Goal: Task Accomplishment & Management: Complete application form

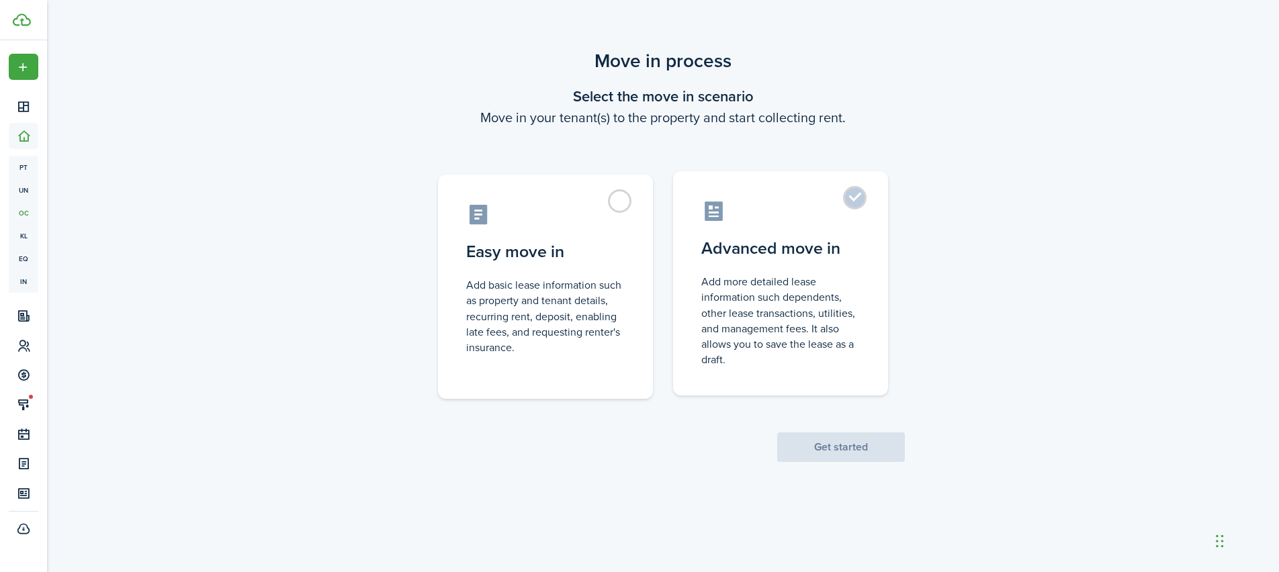
click at [741, 301] on control-radio-card-description "Add more detailed lease information such dependents, other lease transactions, …" at bounding box center [780, 320] width 158 height 93
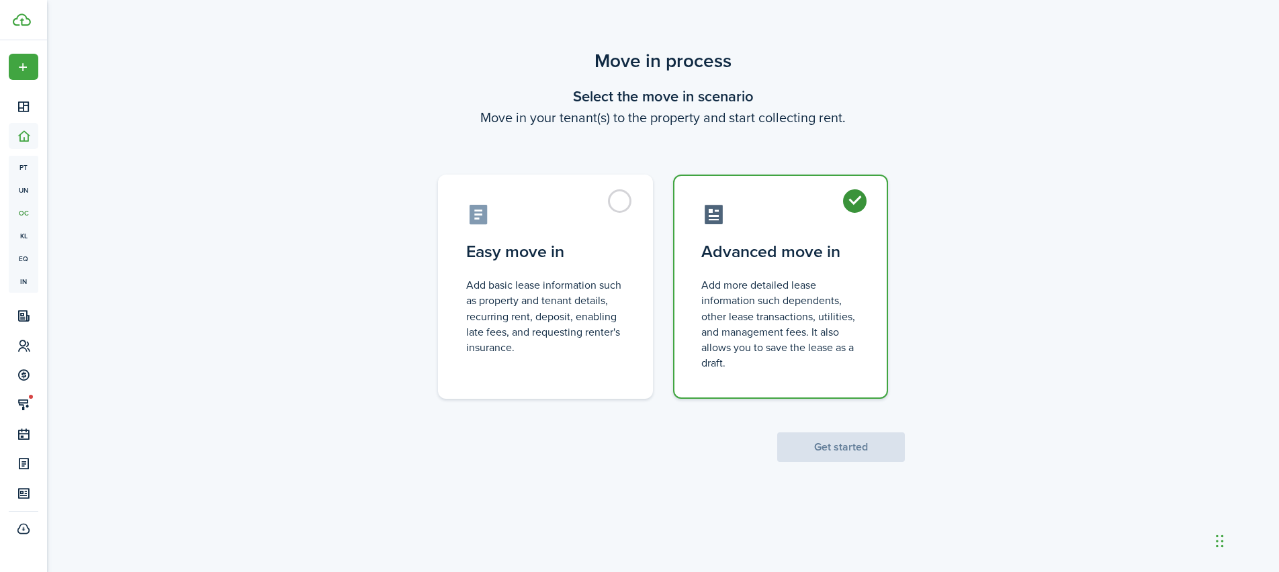
radio input "true"
click at [852, 449] on button "Get started" at bounding box center [841, 447] width 128 height 30
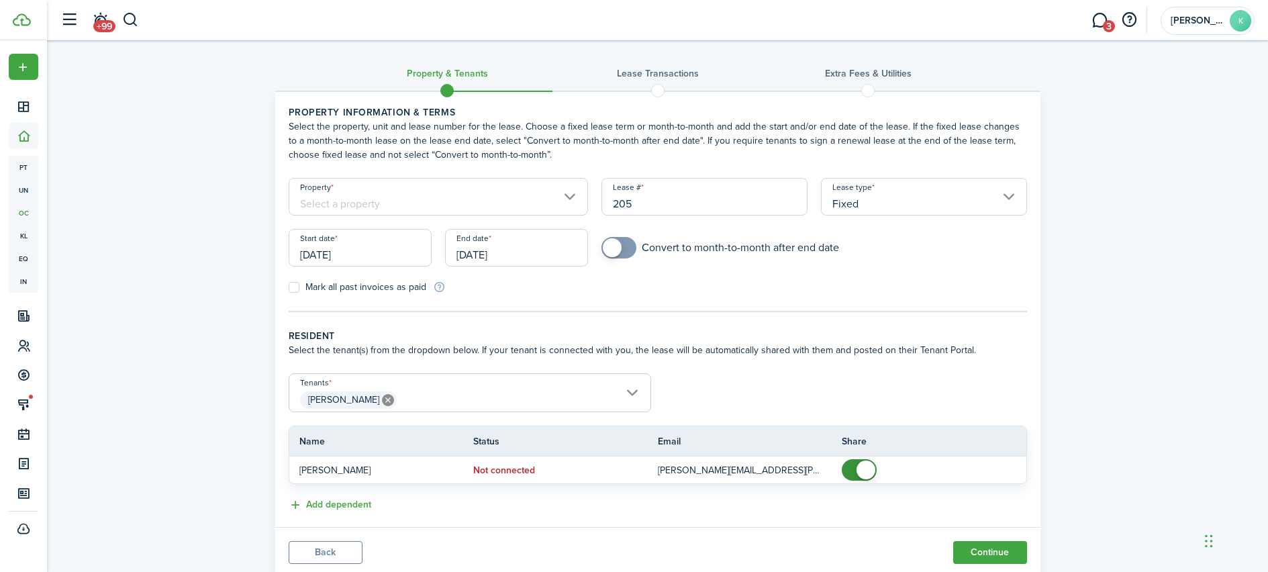
click at [380, 204] on input "Property" at bounding box center [439, 197] width 300 height 38
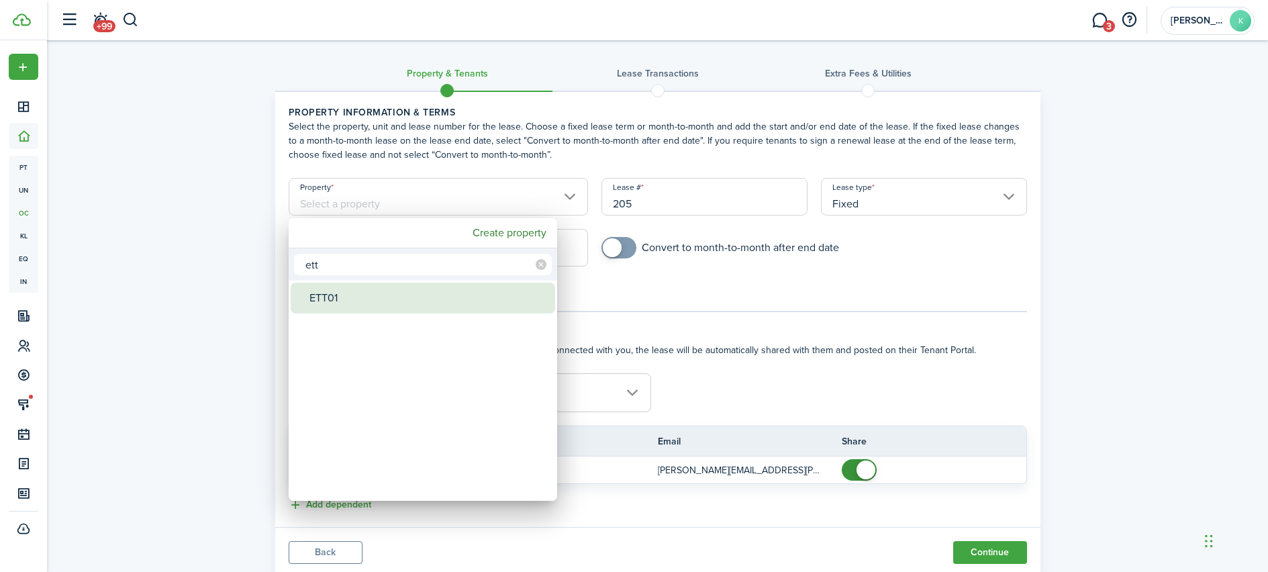
type input "ett"
click at [379, 302] on div "ETT01" at bounding box center [429, 298] width 238 height 31
type input "ETT01"
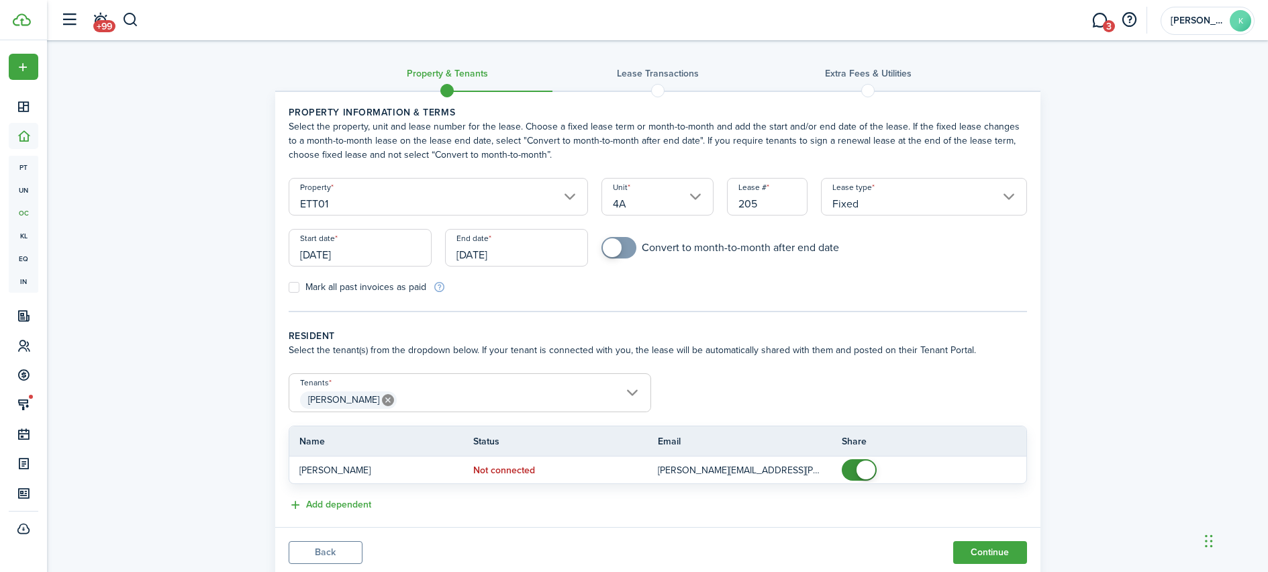
click at [391, 255] on input "[DATE]" at bounding box center [360, 248] width 143 height 38
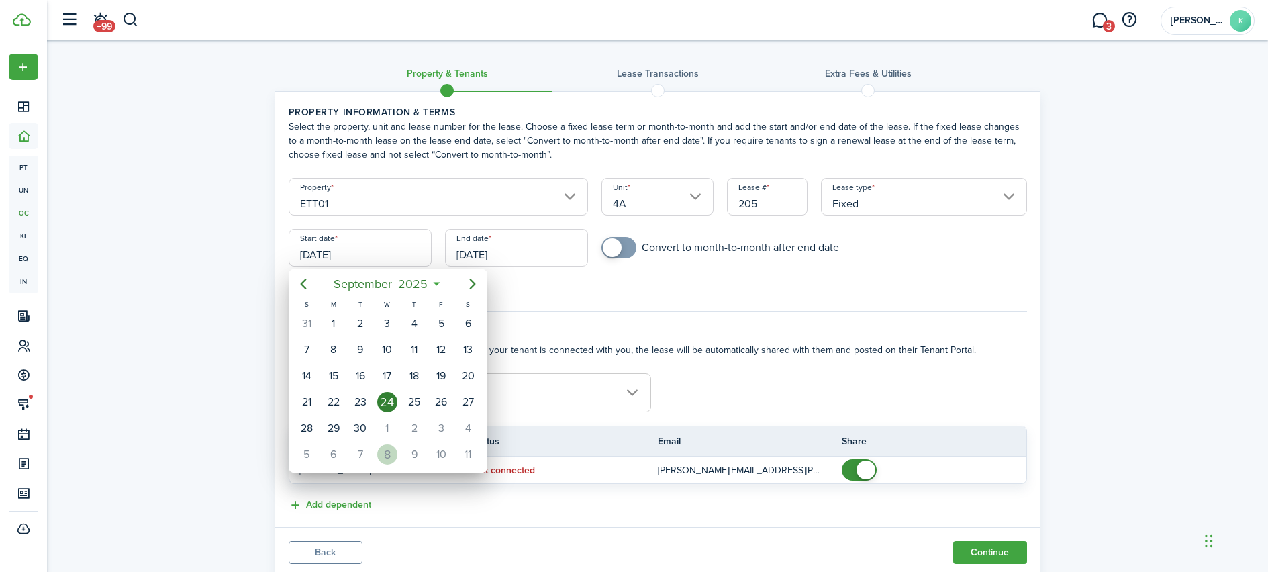
click at [381, 459] on div "8" at bounding box center [387, 455] width 20 height 20
type input "[DATE]"
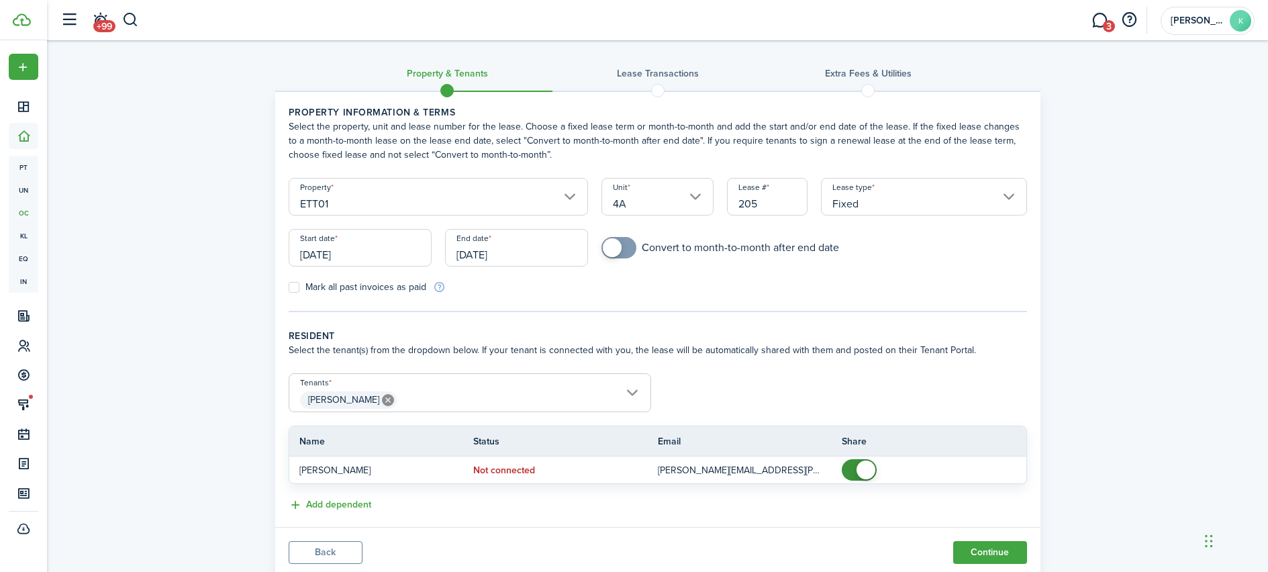
click at [501, 251] on input "[DATE]" at bounding box center [516, 248] width 143 height 38
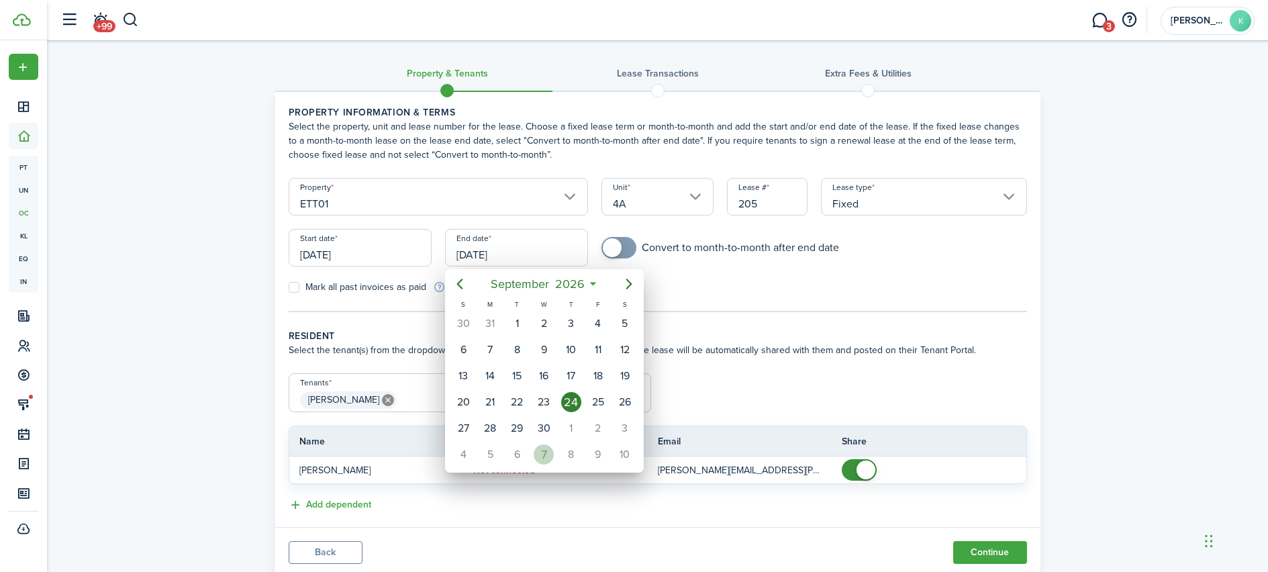
click at [539, 449] on div "7" at bounding box center [544, 455] width 20 height 20
type input "[DATE]"
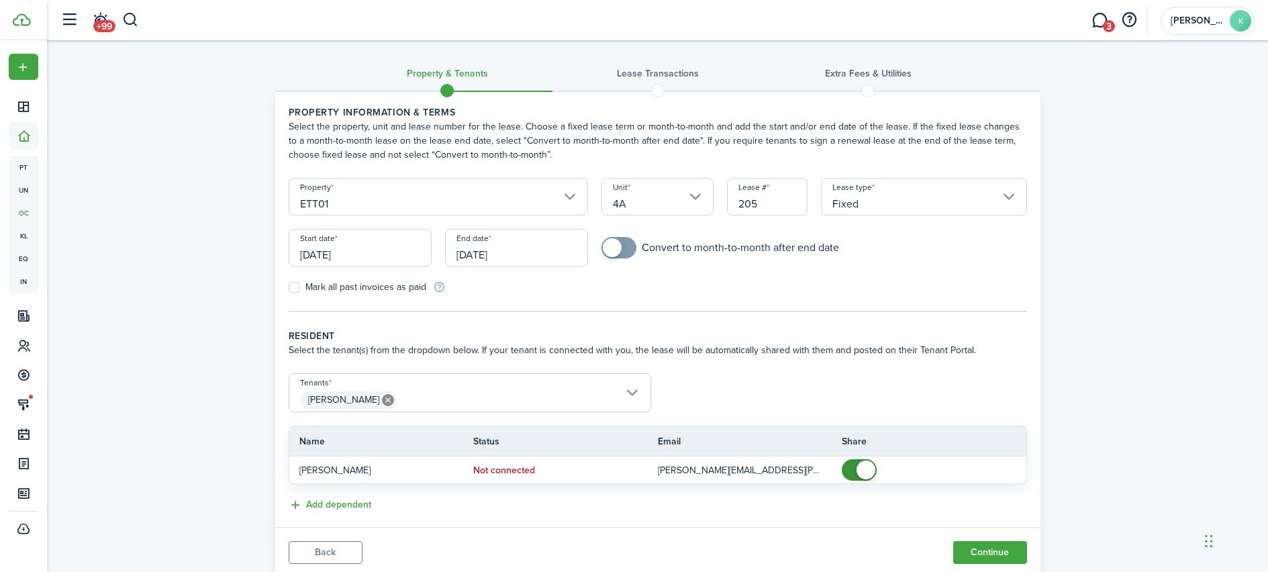
checkbox input "true"
click at [610, 245] on span at bounding box center [612, 247] width 19 height 19
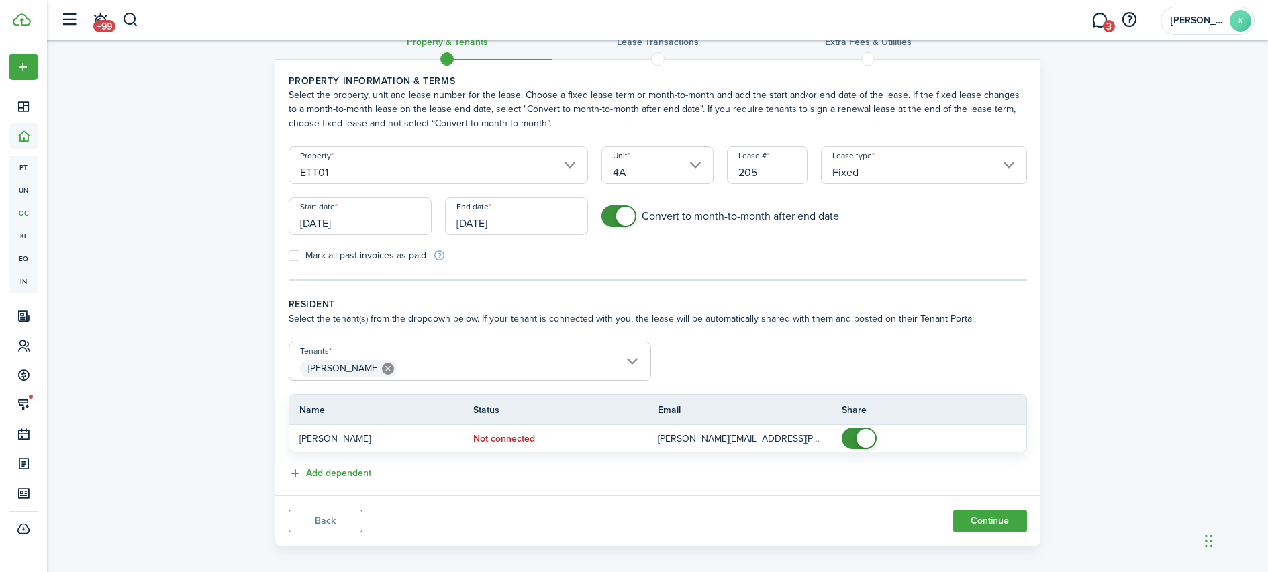
scroll to position [42, 0]
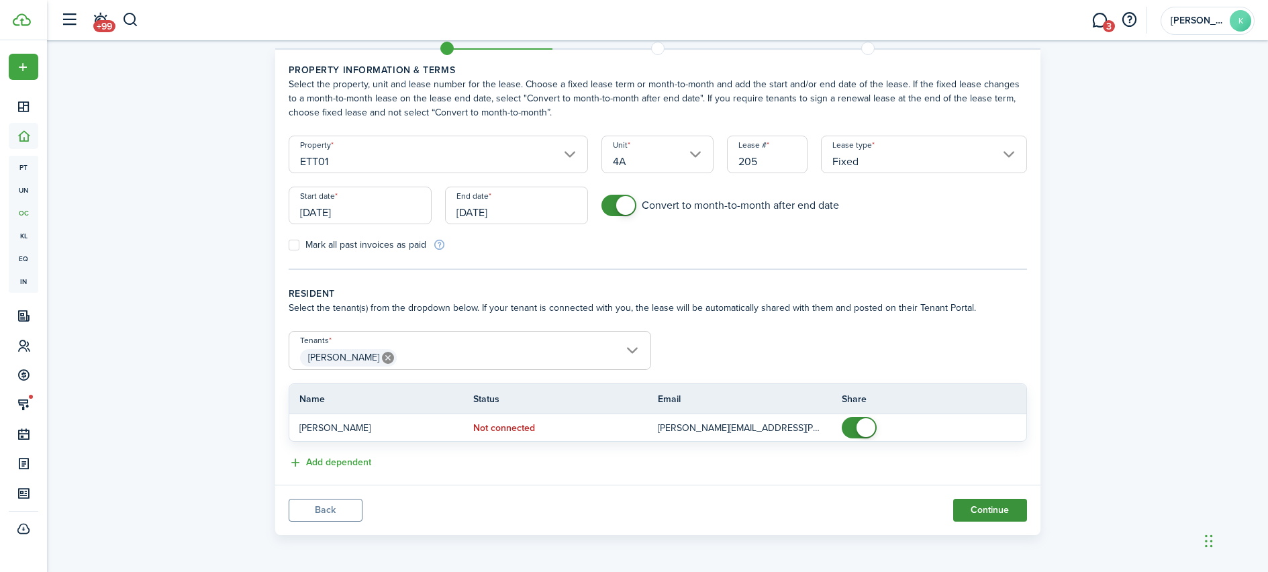
click at [1008, 518] on button "Continue" at bounding box center [991, 510] width 74 height 23
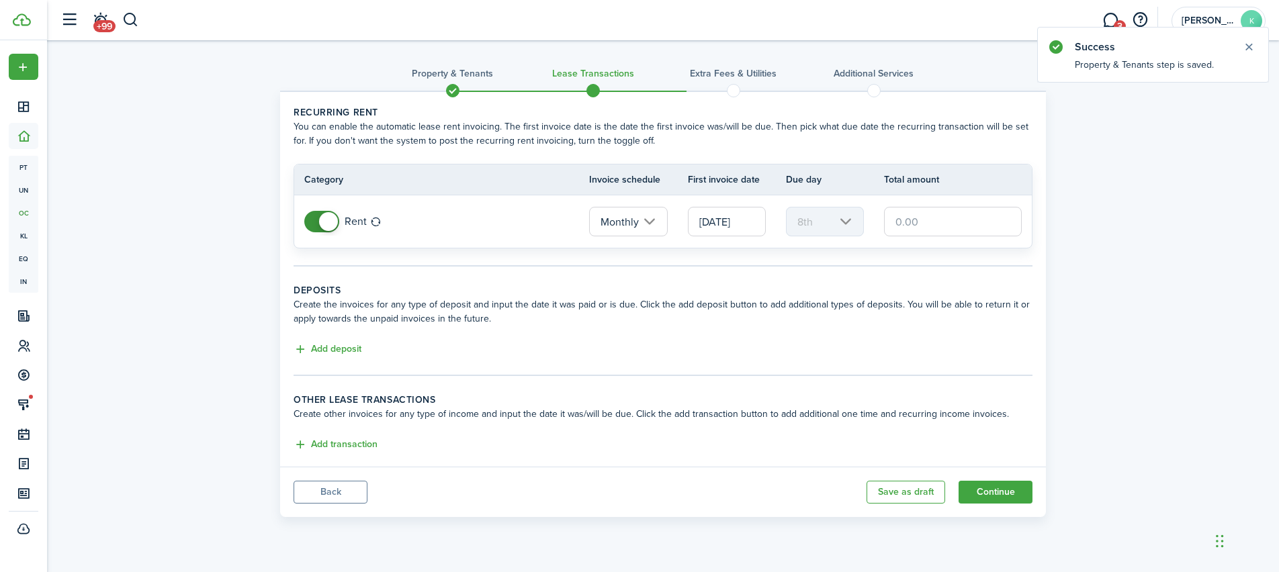
click at [720, 230] on input "[DATE]" at bounding box center [727, 222] width 78 height 30
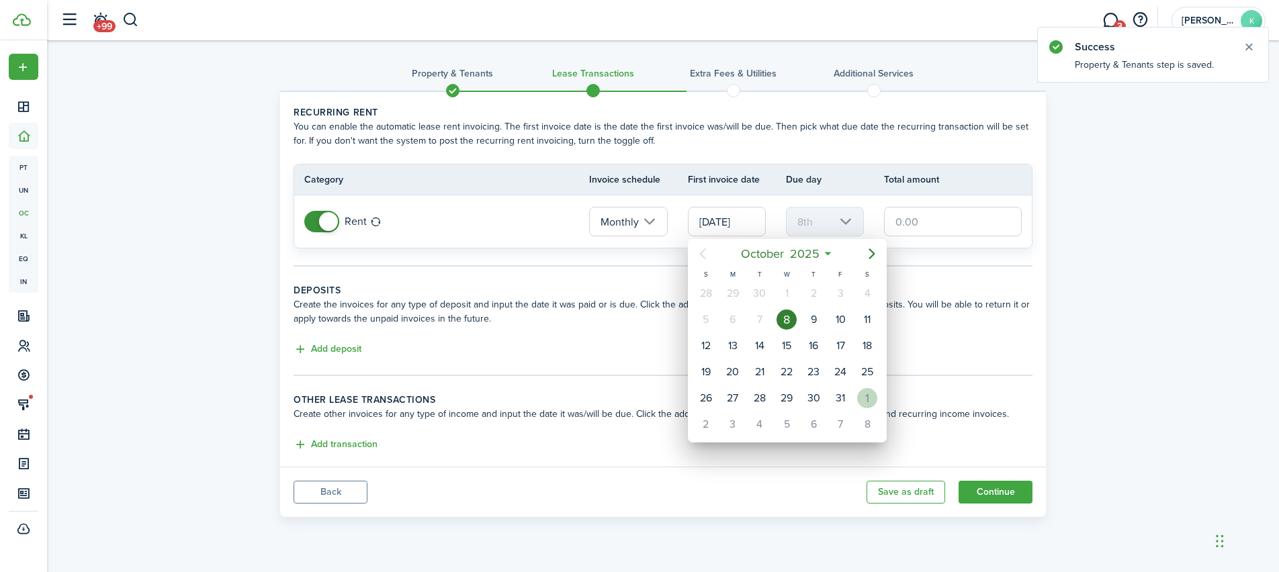
click at [864, 402] on div "1" at bounding box center [867, 398] width 20 height 20
type input "[DATE]"
type input "1st"
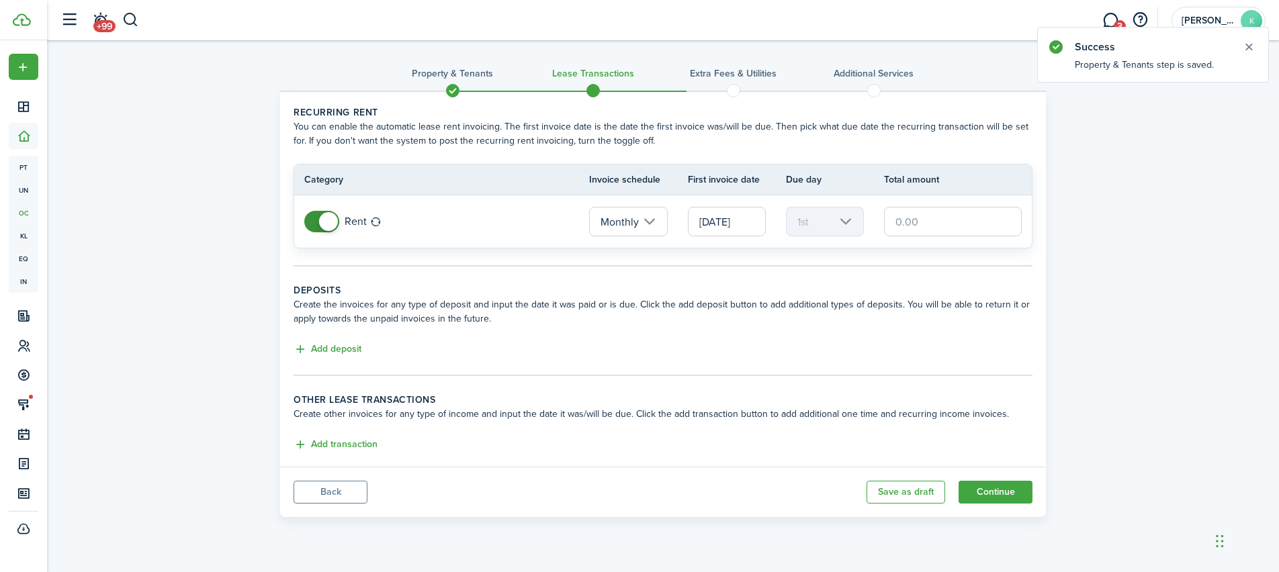
click at [881, 223] on td "1st" at bounding box center [835, 221] width 98 height 36
click at [892, 221] on input "text" at bounding box center [953, 222] width 138 height 30
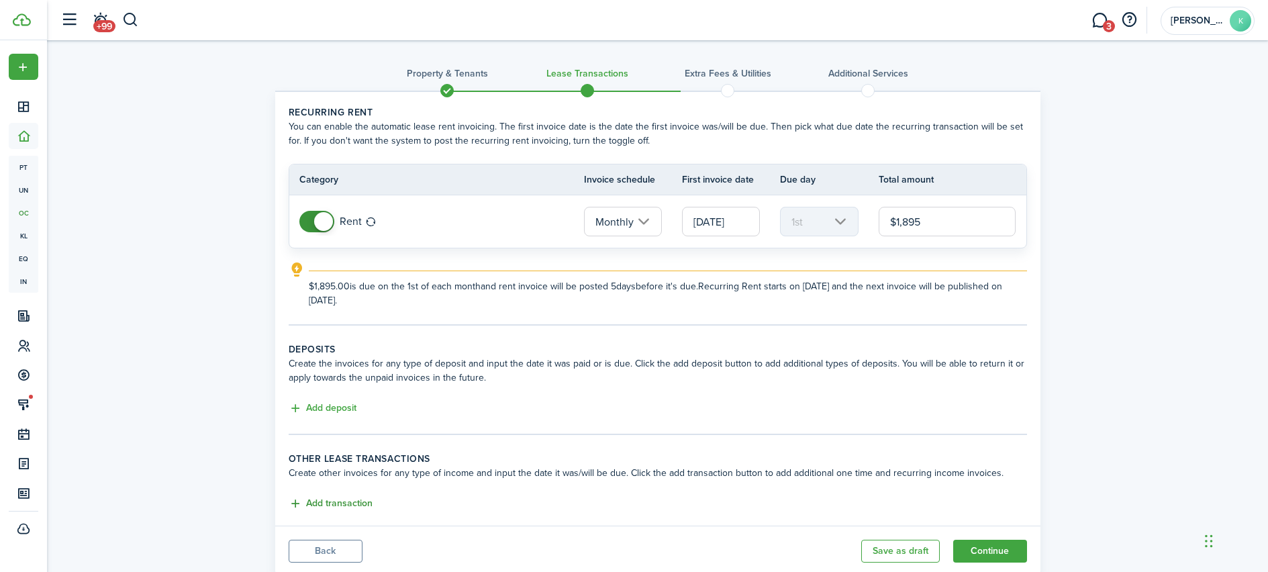
type input "$1,895.00"
click at [323, 500] on button "Add transaction" at bounding box center [331, 503] width 84 height 15
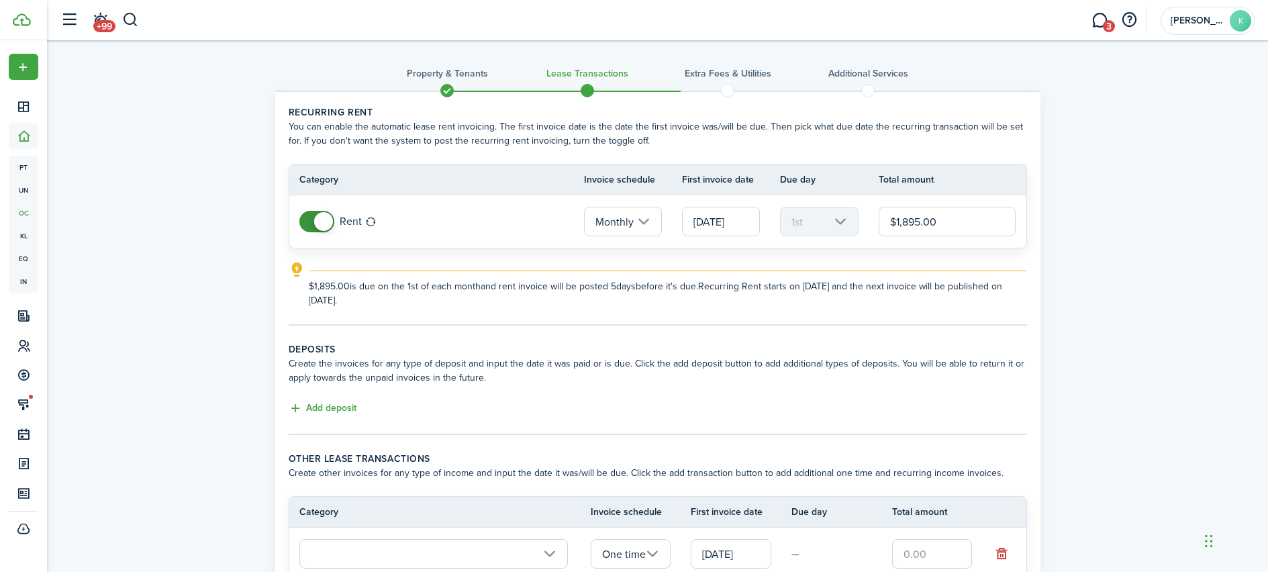
click at [727, 555] on input "[DATE]" at bounding box center [731, 554] width 81 height 30
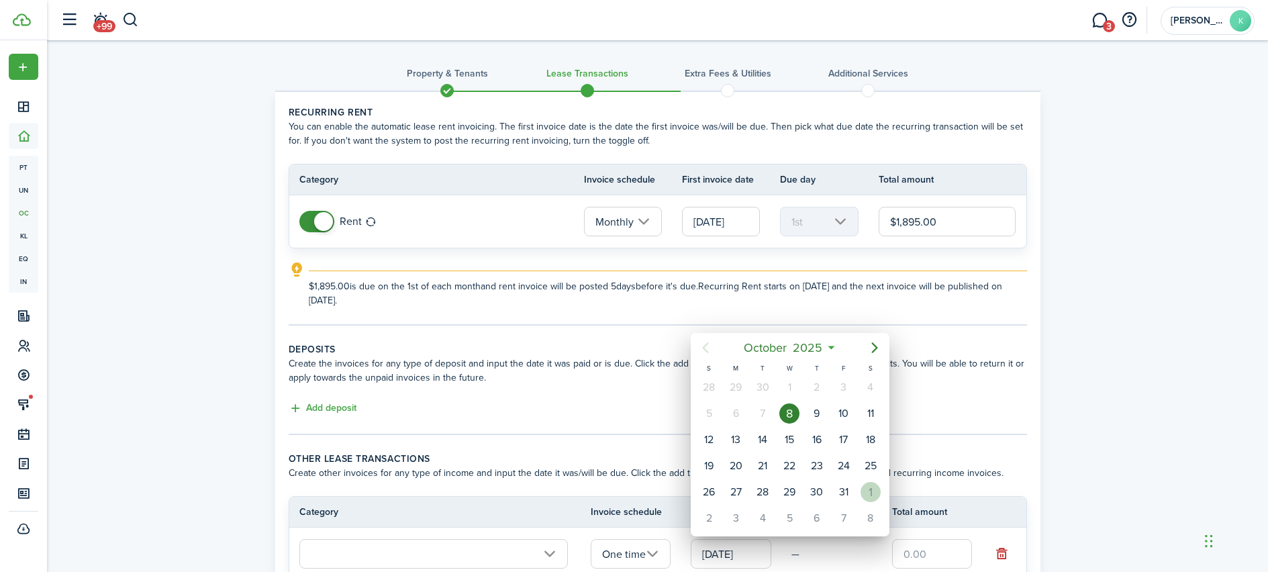
click at [874, 497] on div "1" at bounding box center [871, 492] width 20 height 20
type input "[DATE]"
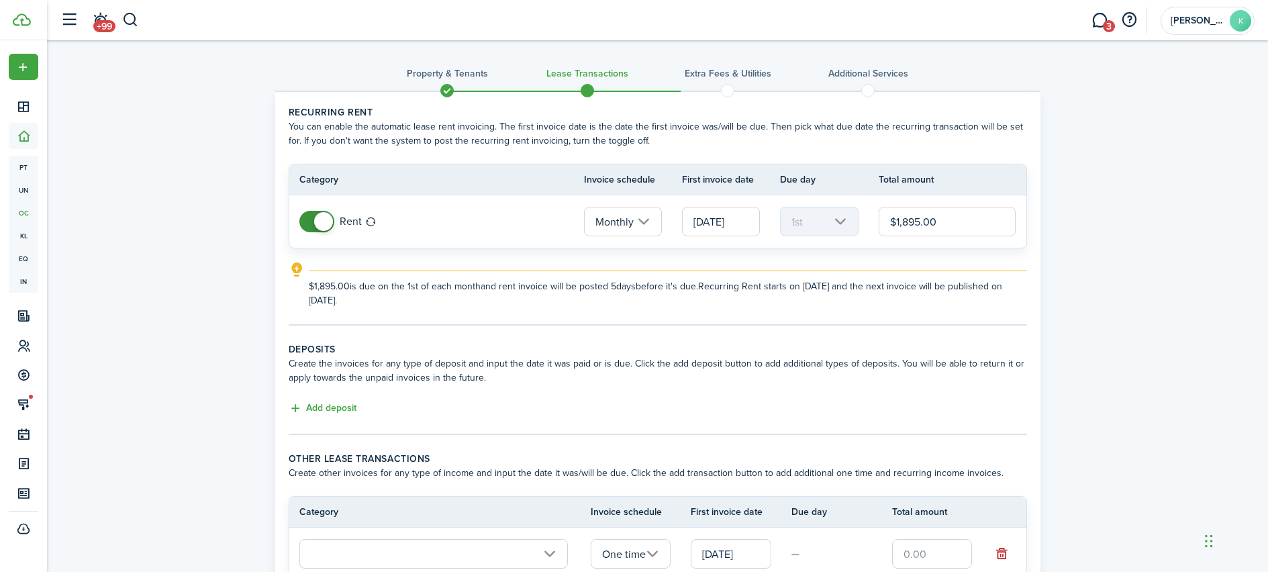
click at [904, 553] on input "text" at bounding box center [932, 554] width 81 height 30
type input "$150.00"
click at [935, 418] on tc-wizard-step "Deposits Create the invoices for any type of deposit and input the date it was …" at bounding box center [658, 388] width 739 height 93
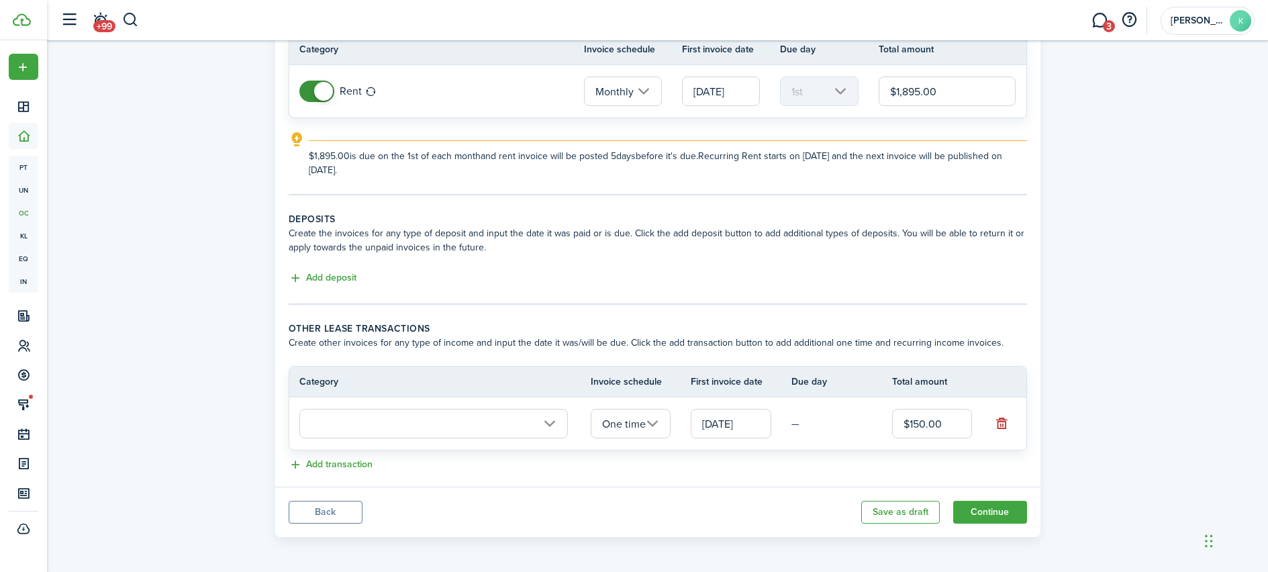
scroll to position [132, 0]
click at [484, 424] on input "text" at bounding box center [433, 422] width 269 height 30
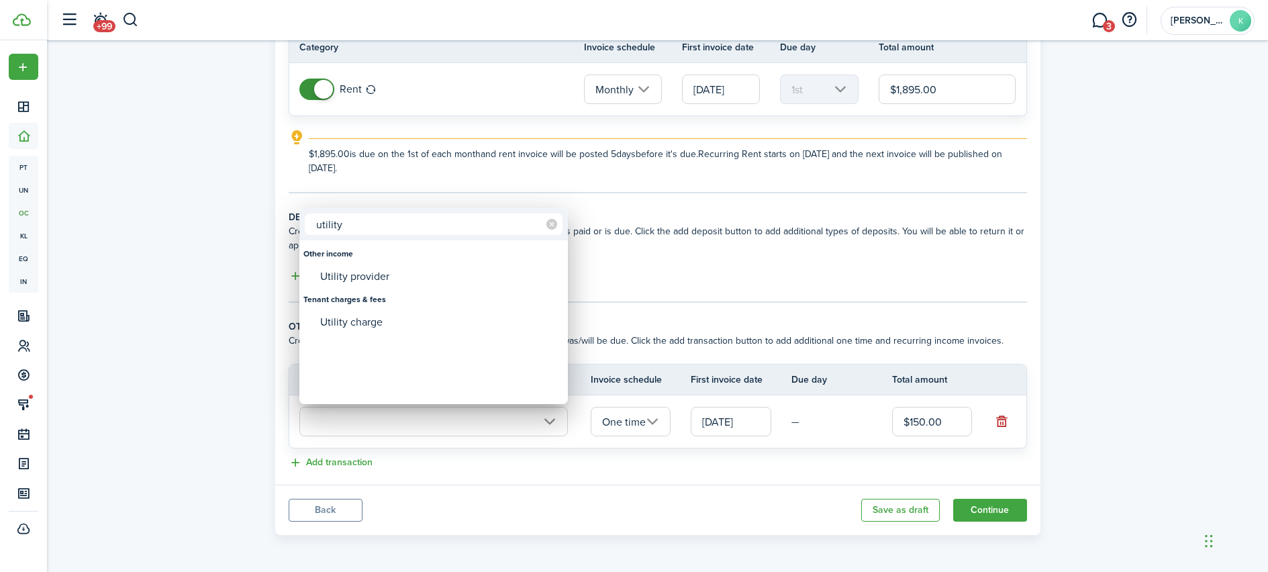
type input "utility"
click at [372, 324] on div "Utility charge" at bounding box center [439, 322] width 238 height 23
type input "Tenant charges & fees / Utility charge"
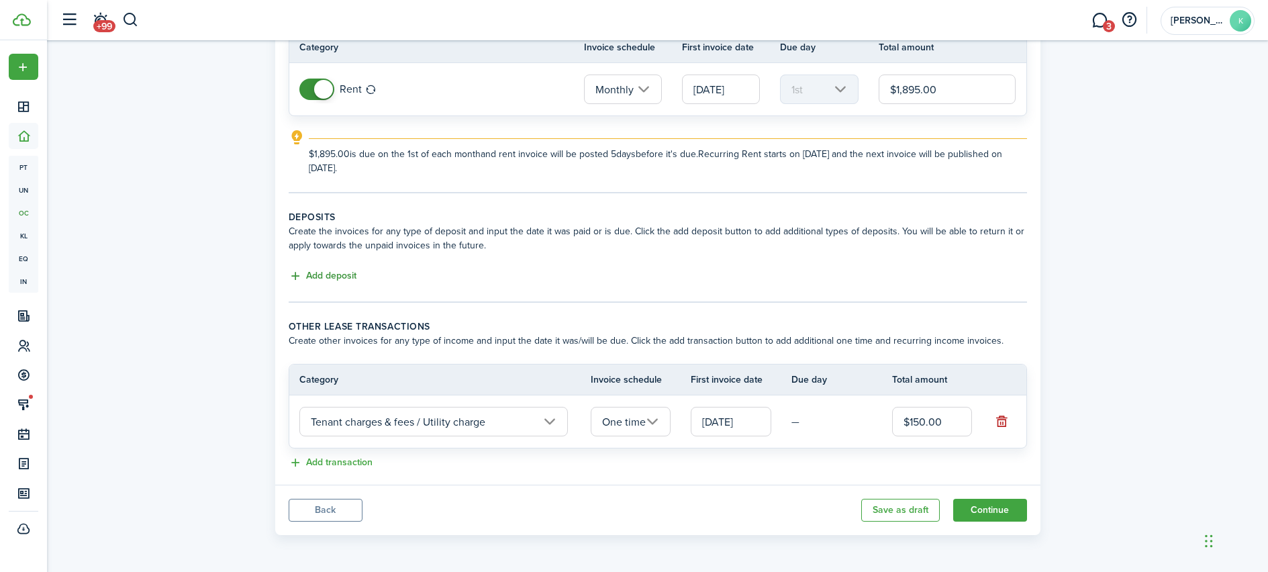
click at [327, 270] on button "Add deposit" at bounding box center [323, 276] width 68 height 15
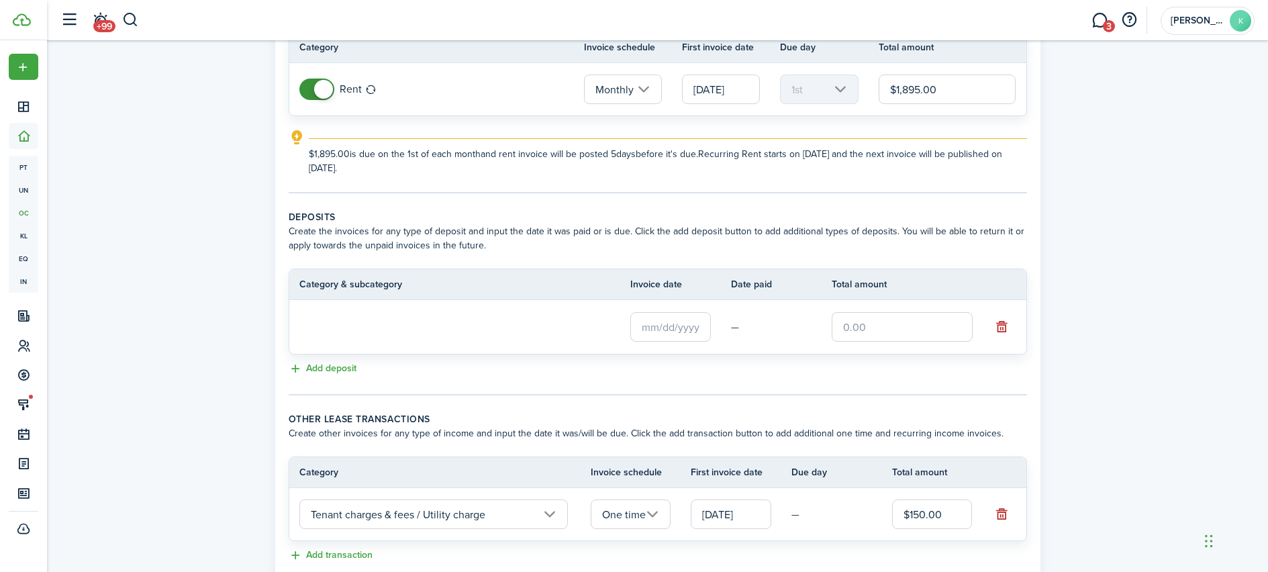
click at [669, 322] on input "text" at bounding box center [671, 327] width 81 height 30
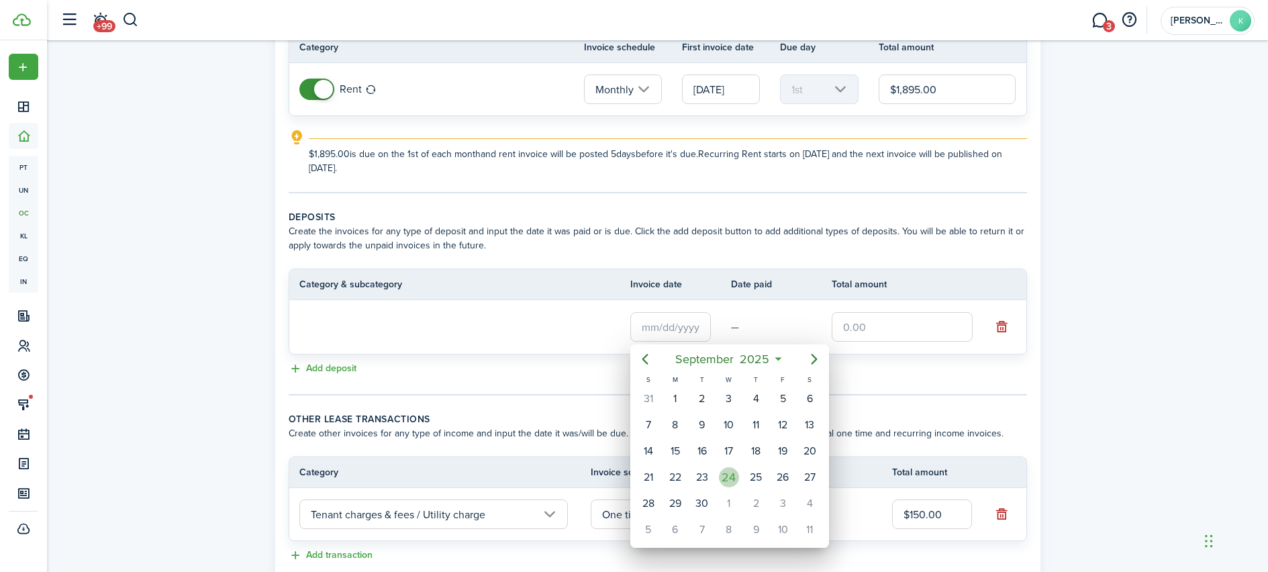
click at [737, 475] on div "24" at bounding box center [729, 477] width 20 height 20
type input "[DATE]"
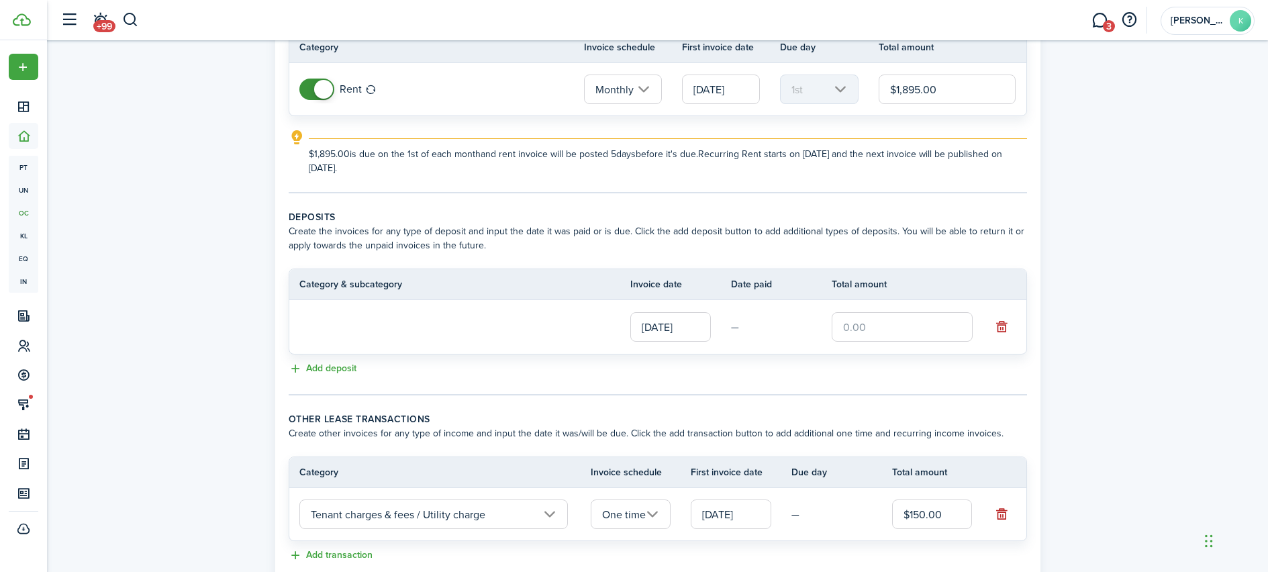
click at [853, 331] on input "text" at bounding box center [902, 327] width 141 height 30
type input "$1,895.00"
click at [600, 375] on div "Add deposit" at bounding box center [658, 368] width 739 height 16
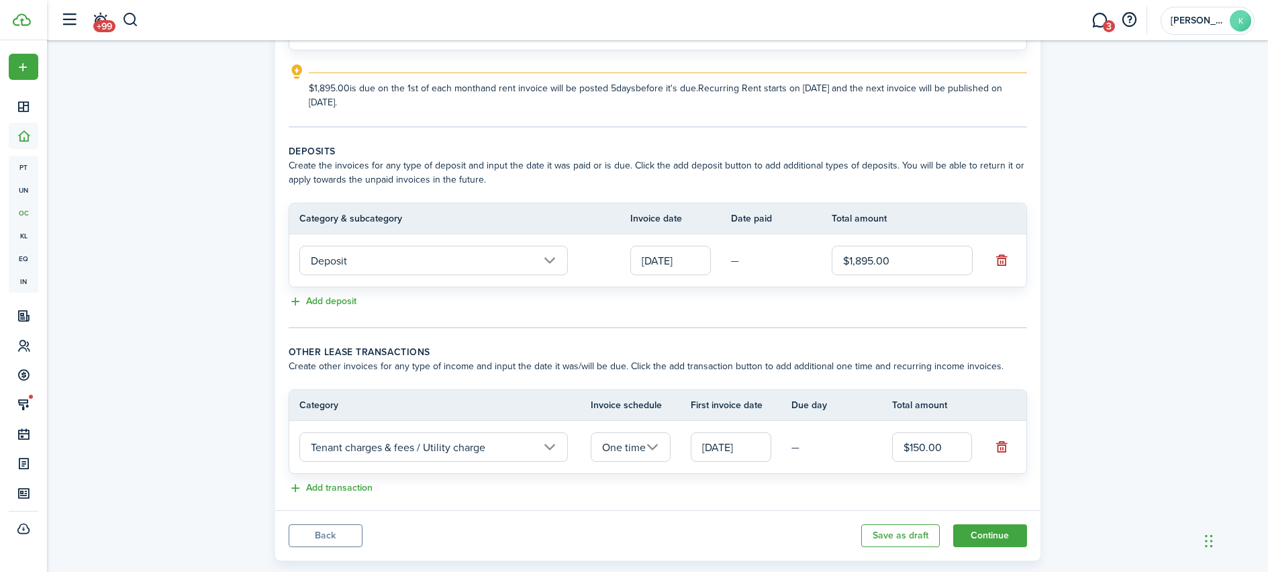
scroll to position [224, 0]
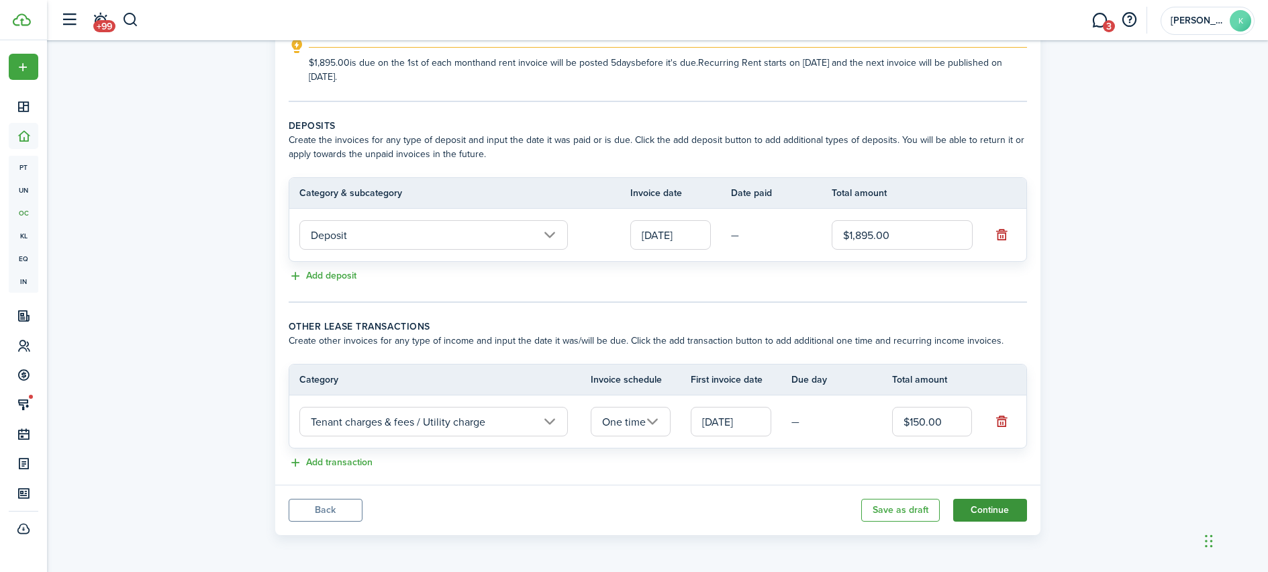
click at [992, 508] on button "Continue" at bounding box center [991, 510] width 74 height 23
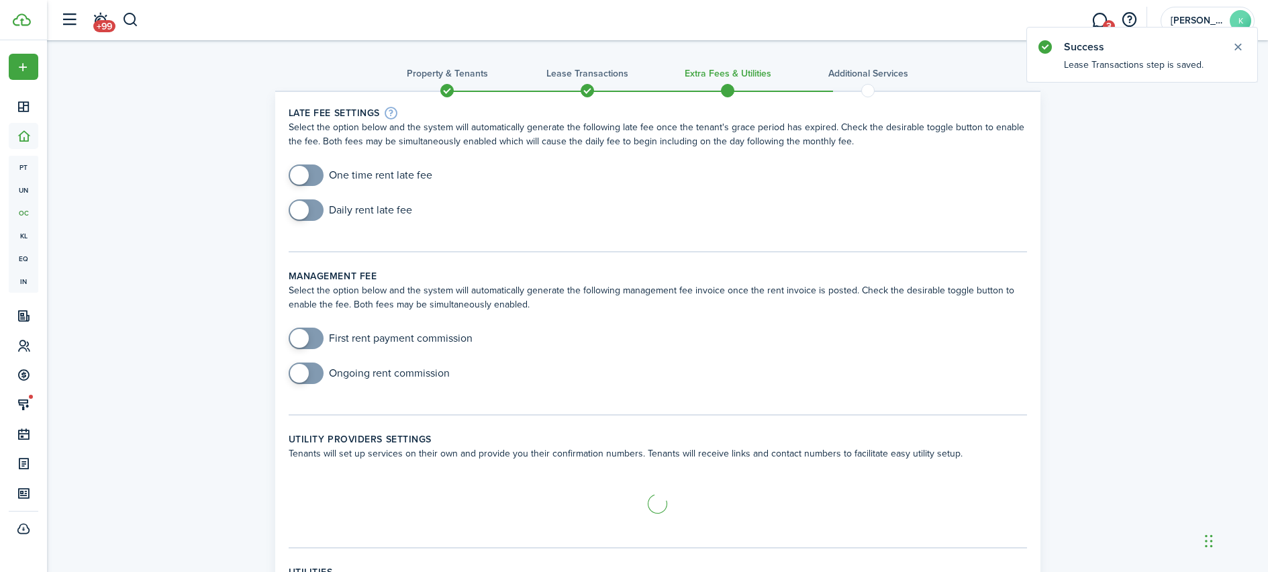
checkbox input "true"
click at [306, 175] on span at bounding box center [299, 175] width 19 height 19
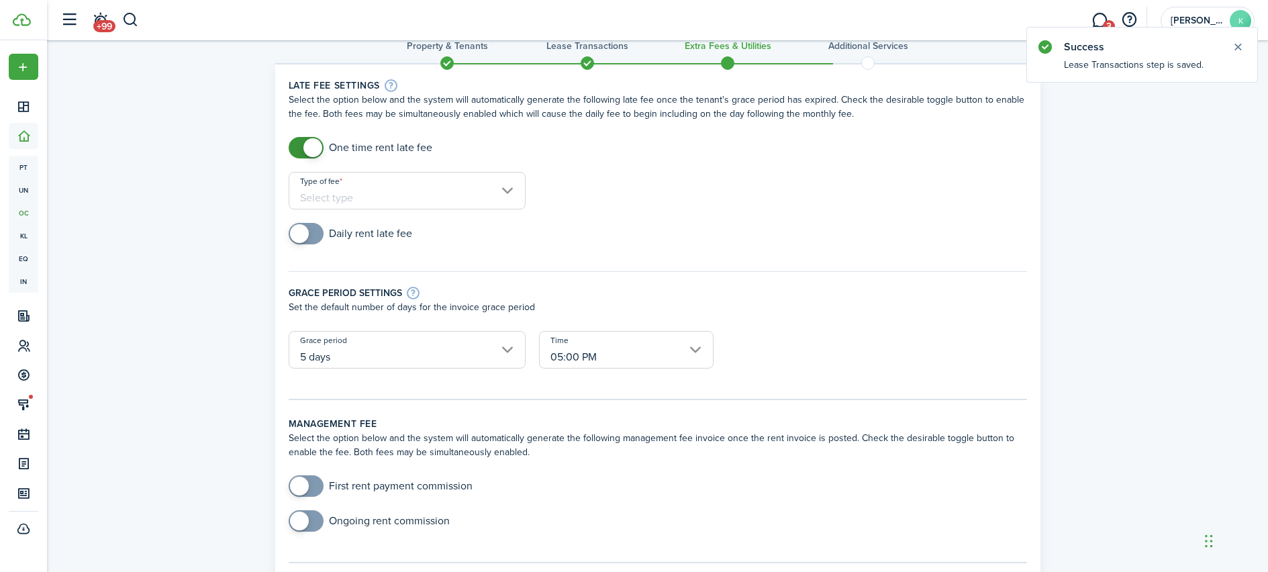
scroll to position [62, 0]
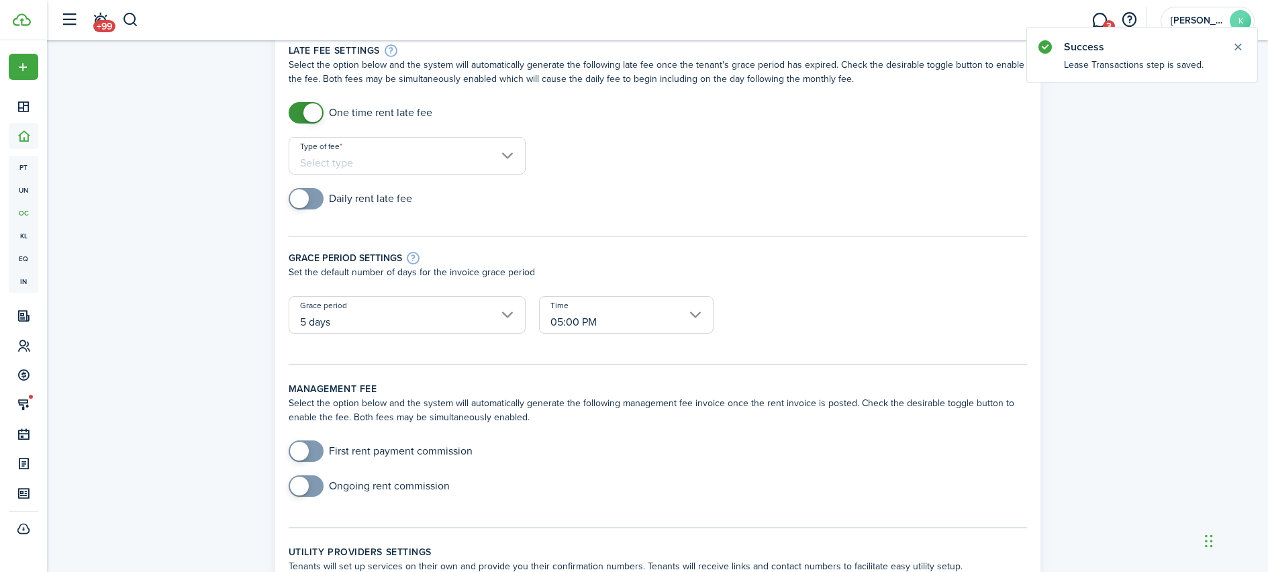
click at [332, 160] on input "Type of fee" at bounding box center [407, 156] width 237 height 38
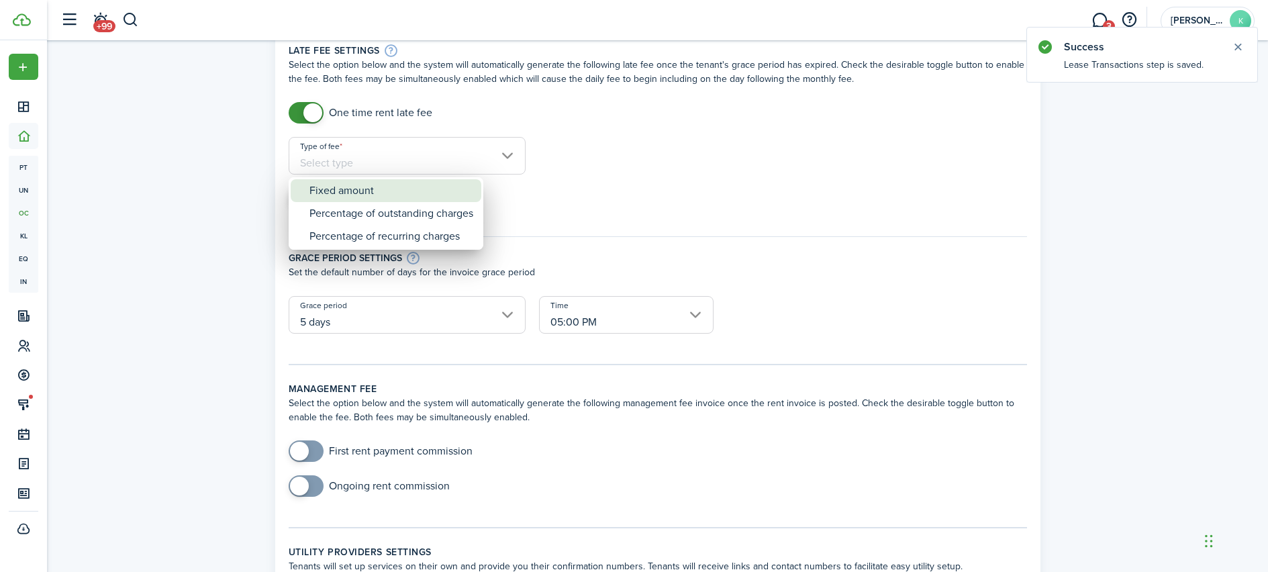
click at [346, 190] on div "Fixed amount" at bounding box center [392, 190] width 164 height 23
type input "Fixed amount"
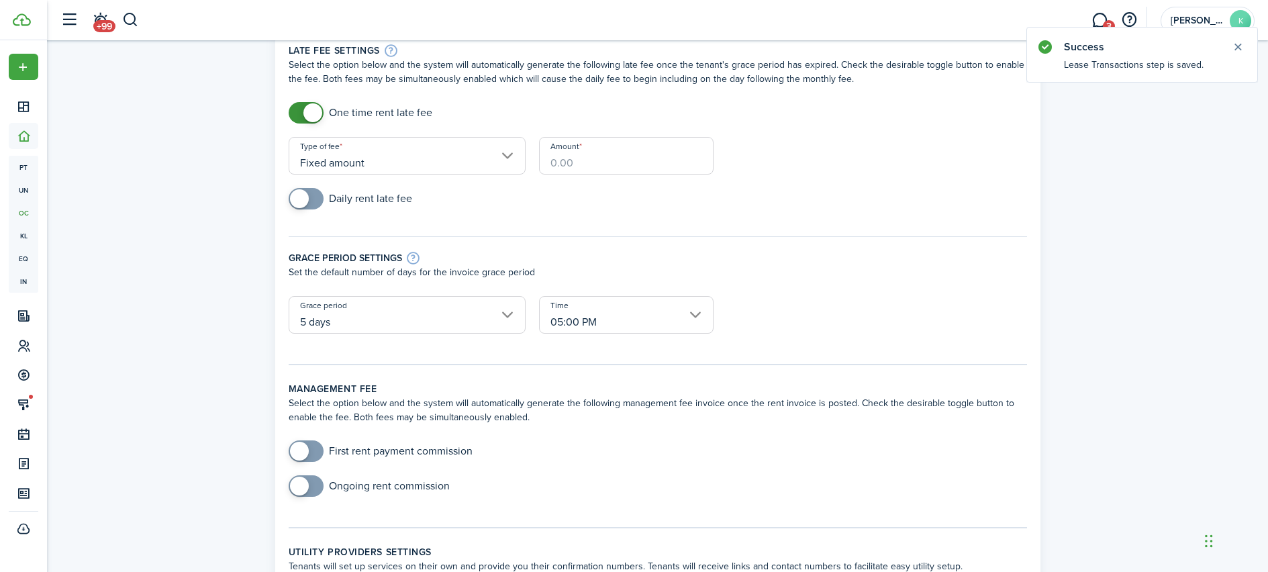
click at [553, 156] on input "Amount" at bounding box center [626, 156] width 175 height 38
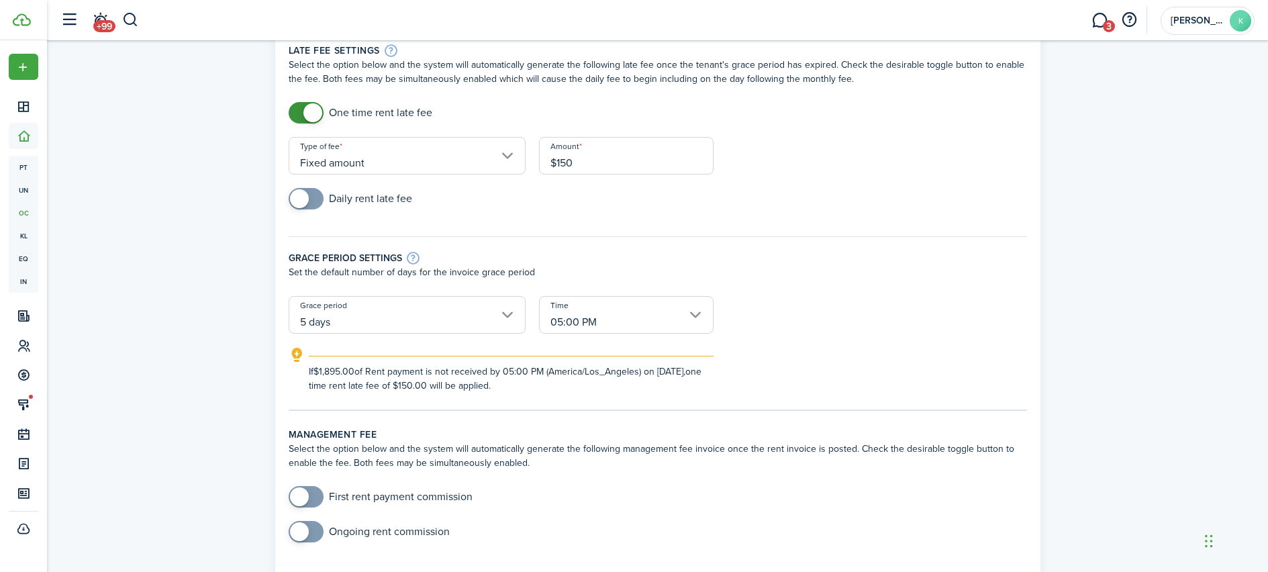
type input "$150.00"
click at [784, 246] on div "Grace period settings Set the default number of days for the invoice grace peri…" at bounding box center [658, 259] width 752 height 73
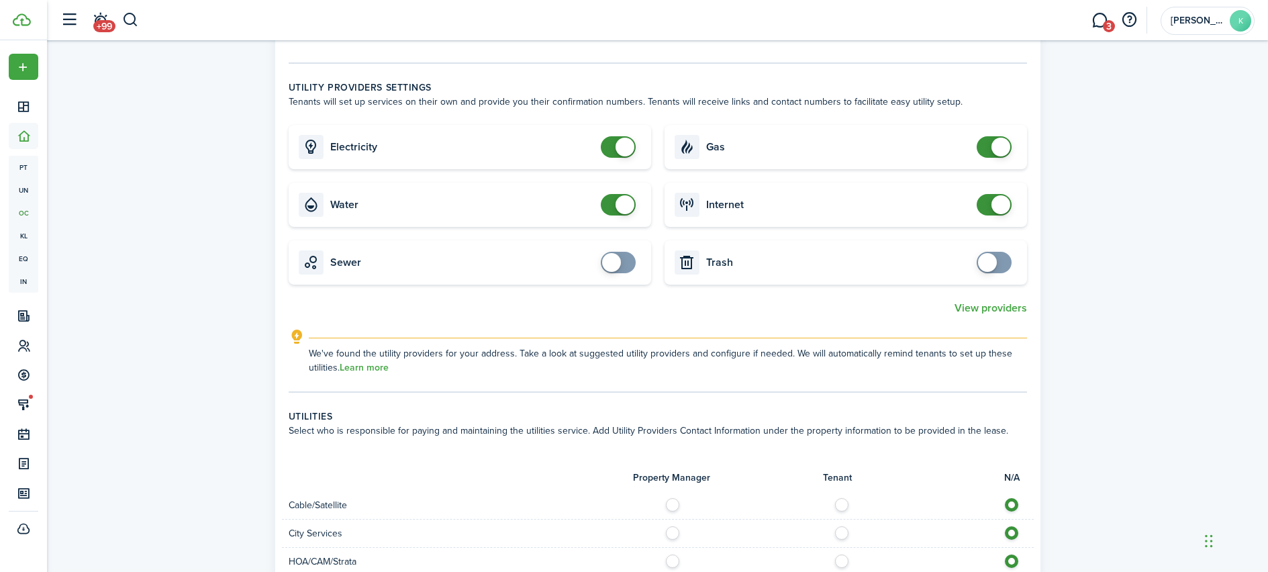
scroll to position [571, 0]
checkbox input "false"
click at [622, 211] on span at bounding box center [625, 206] width 19 height 19
checkbox input "false"
click at [998, 147] on span at bounding box center [1001, 148] width 19 height 19
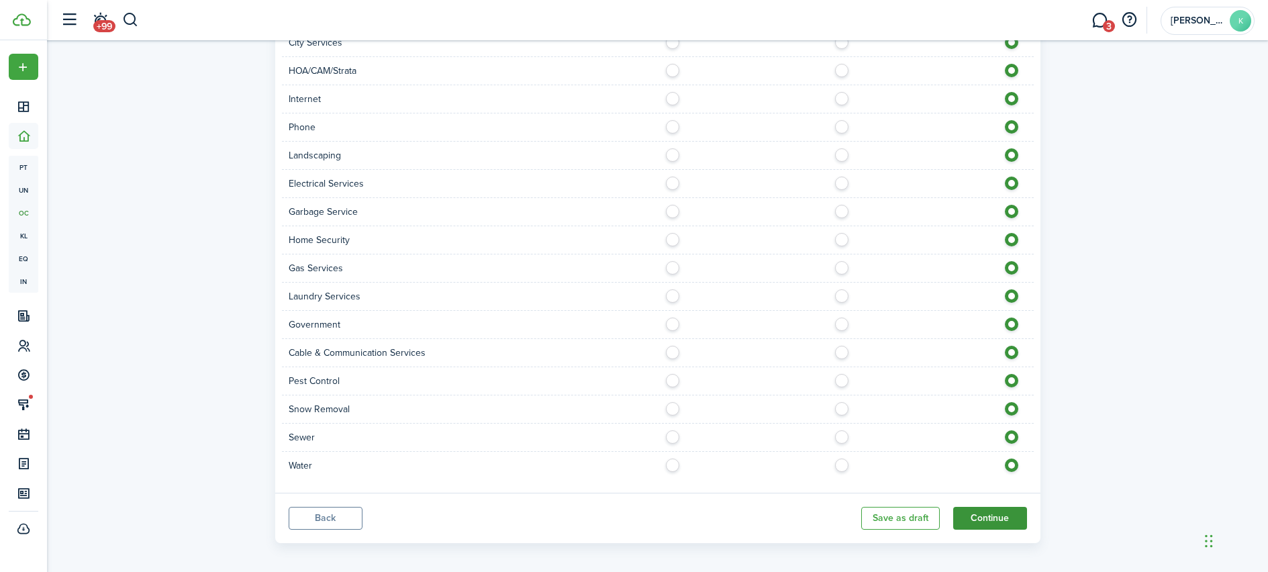
scroll to position [1072, 0]
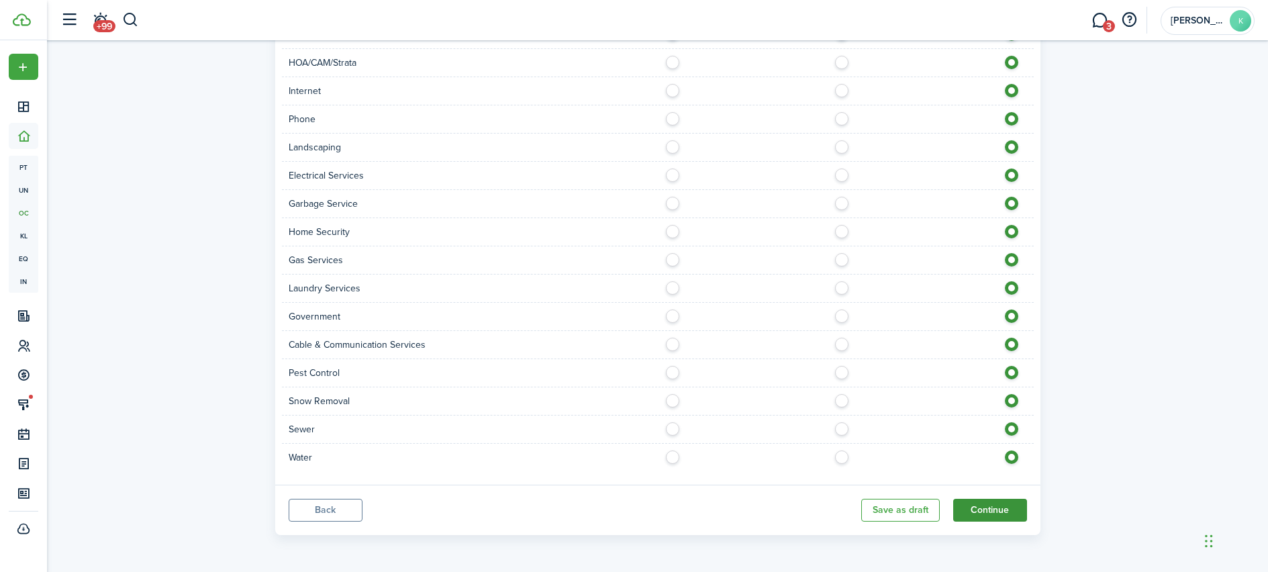
click at [980, 506] on button "Continue" at bounding box center [991, 510] width 74 height 23
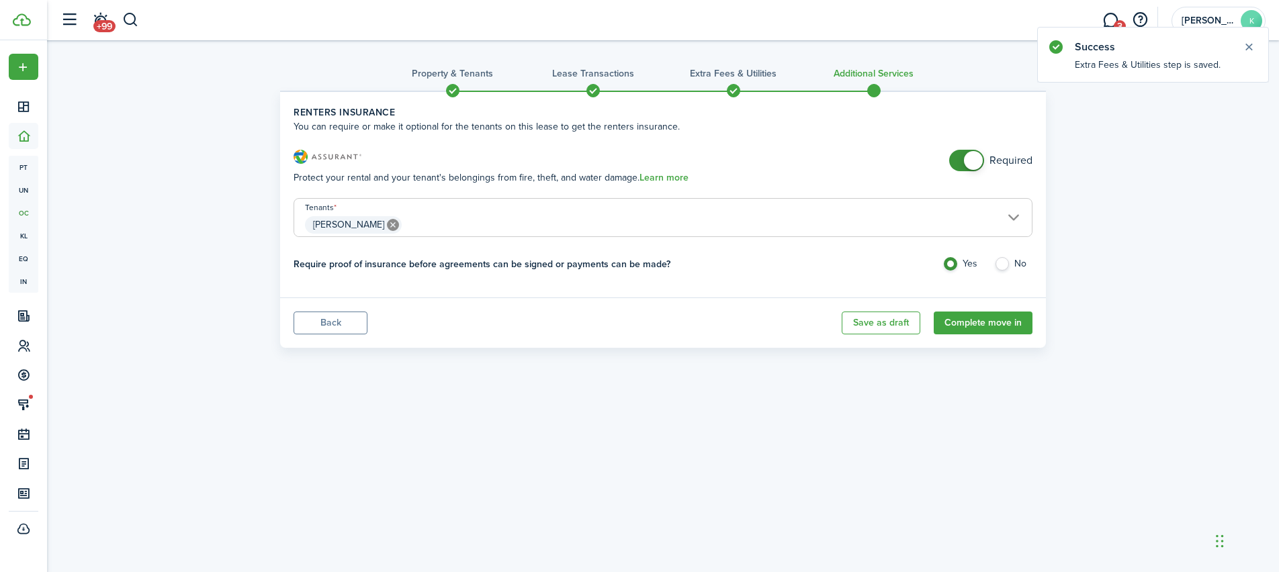
checkbox input "false"
click at [979, 158] on span at bounding box center [973, 160] width 19 height 19
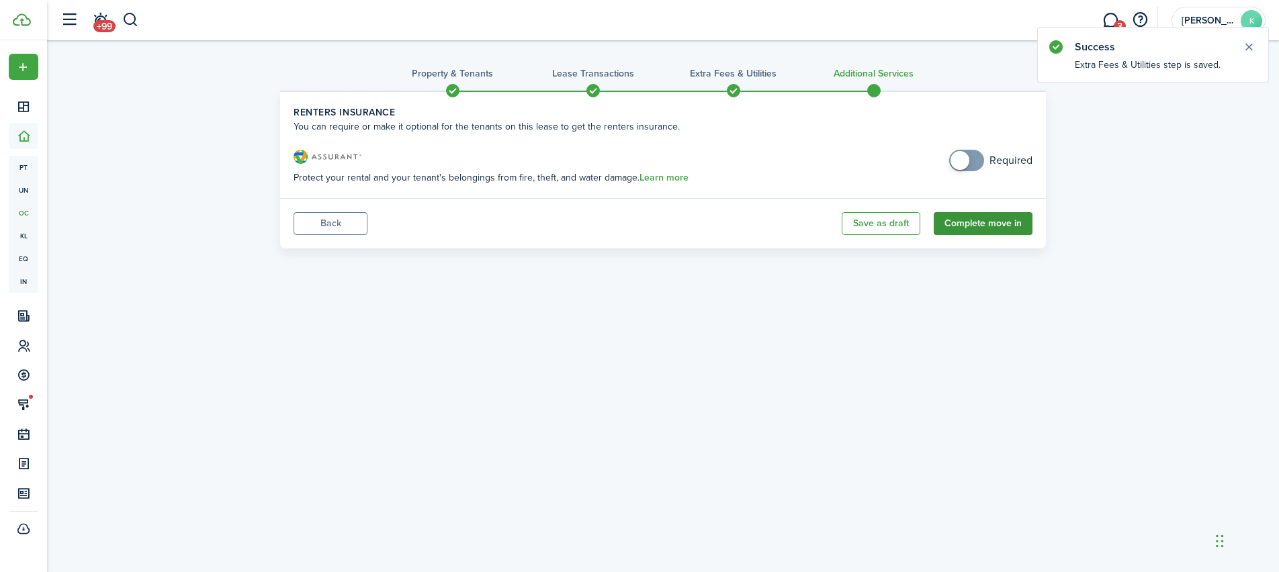
click at [993, 224] on button "Complete move in" at bounding box center [982, 223] width 99 height 23
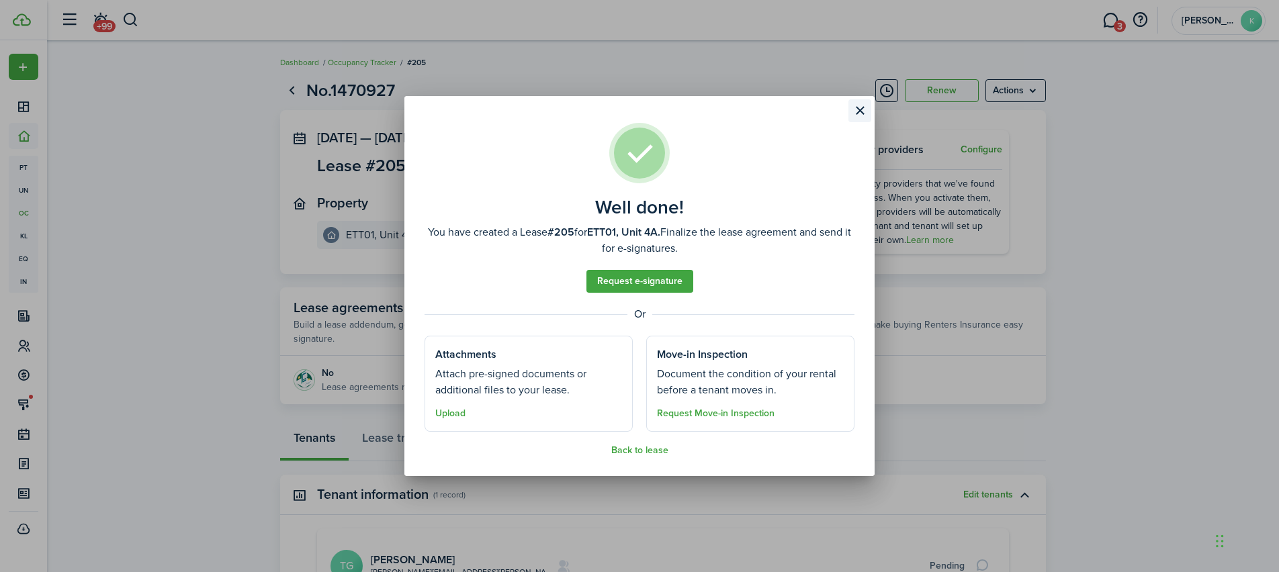
click at [861, 111] on button "Close modal" at bounding box center [859, 110] width 23 height 23
